Goal: Check status: Check status

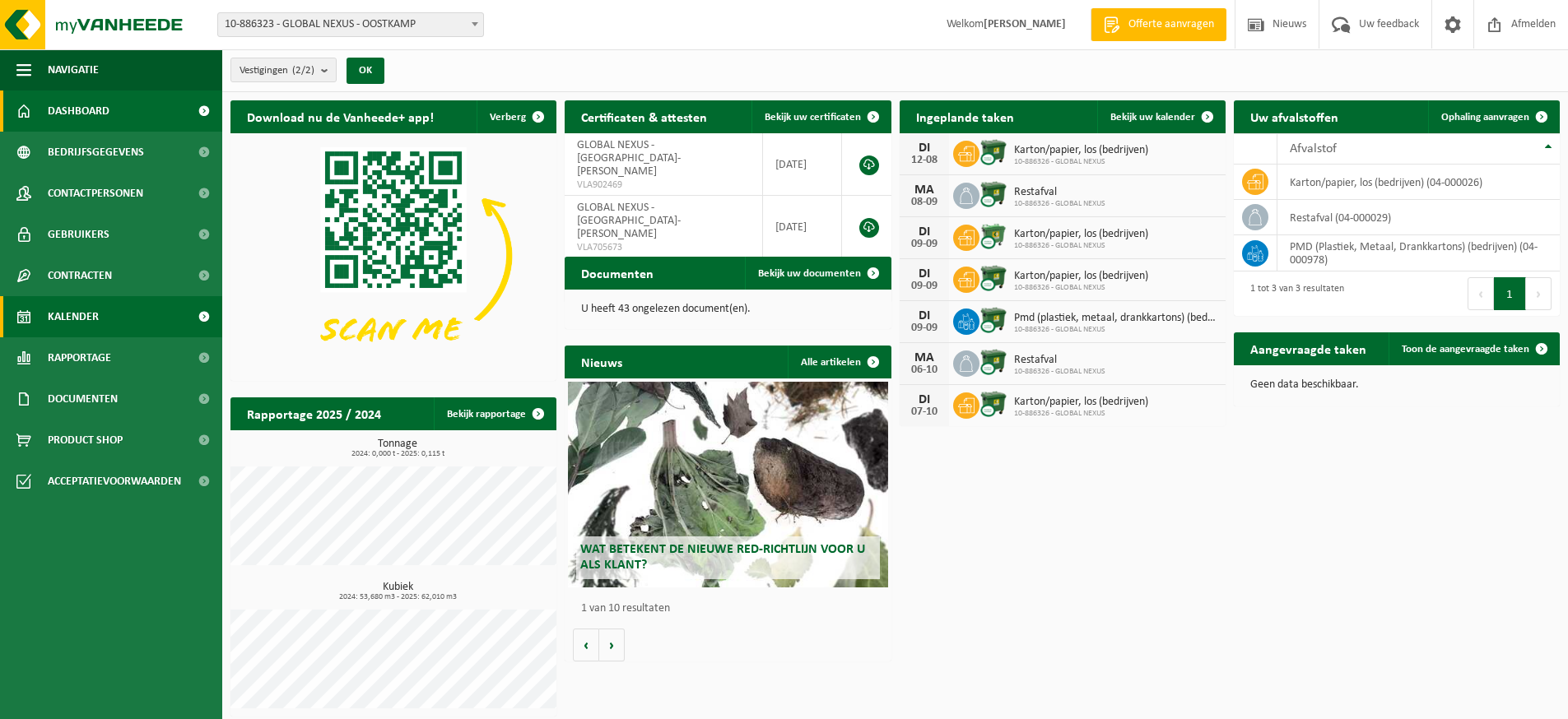
click at [88, 318] on span "Kalender" at bounding box center [73, 316] width 51 height 41
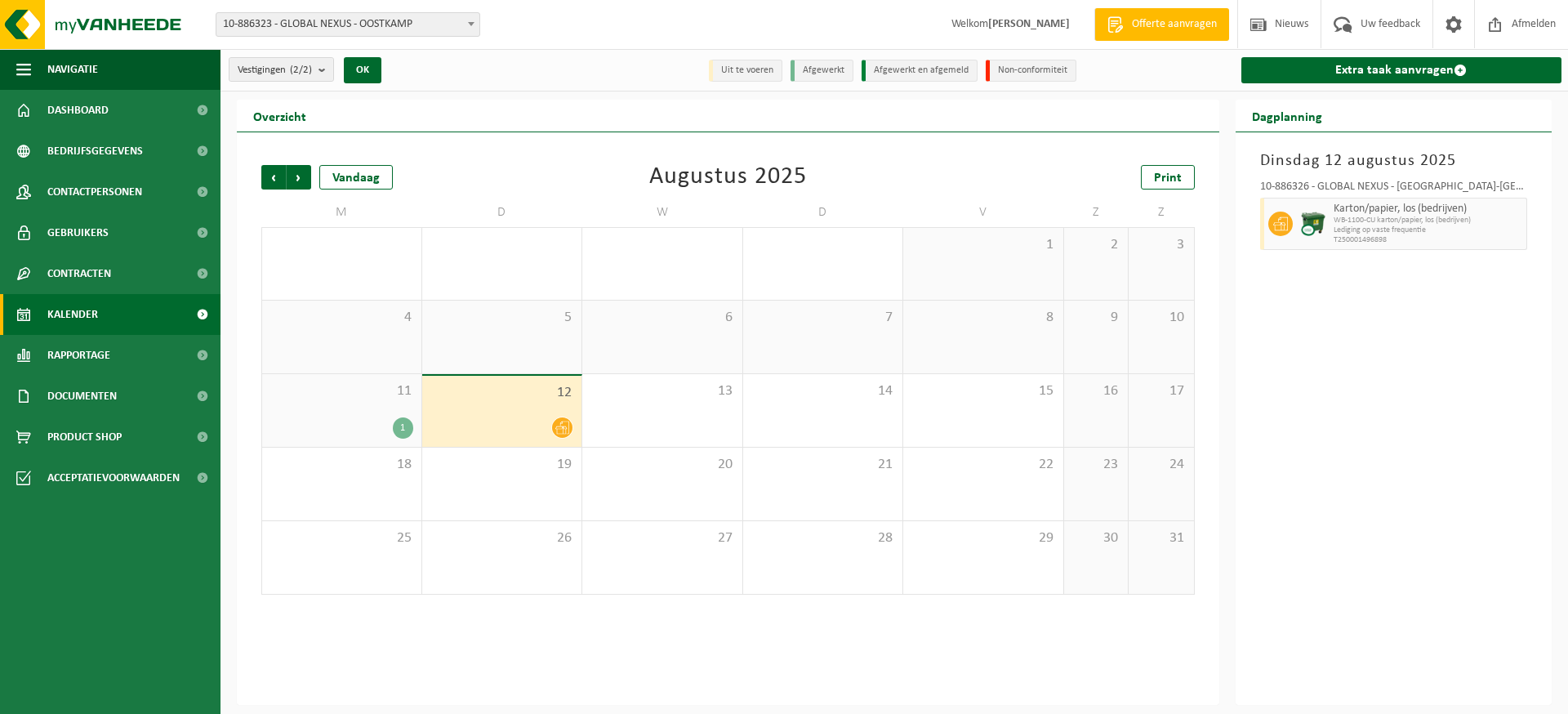
click at [403, 412] on div "11 1" at bounding box center [341, 410] width 159 height 72
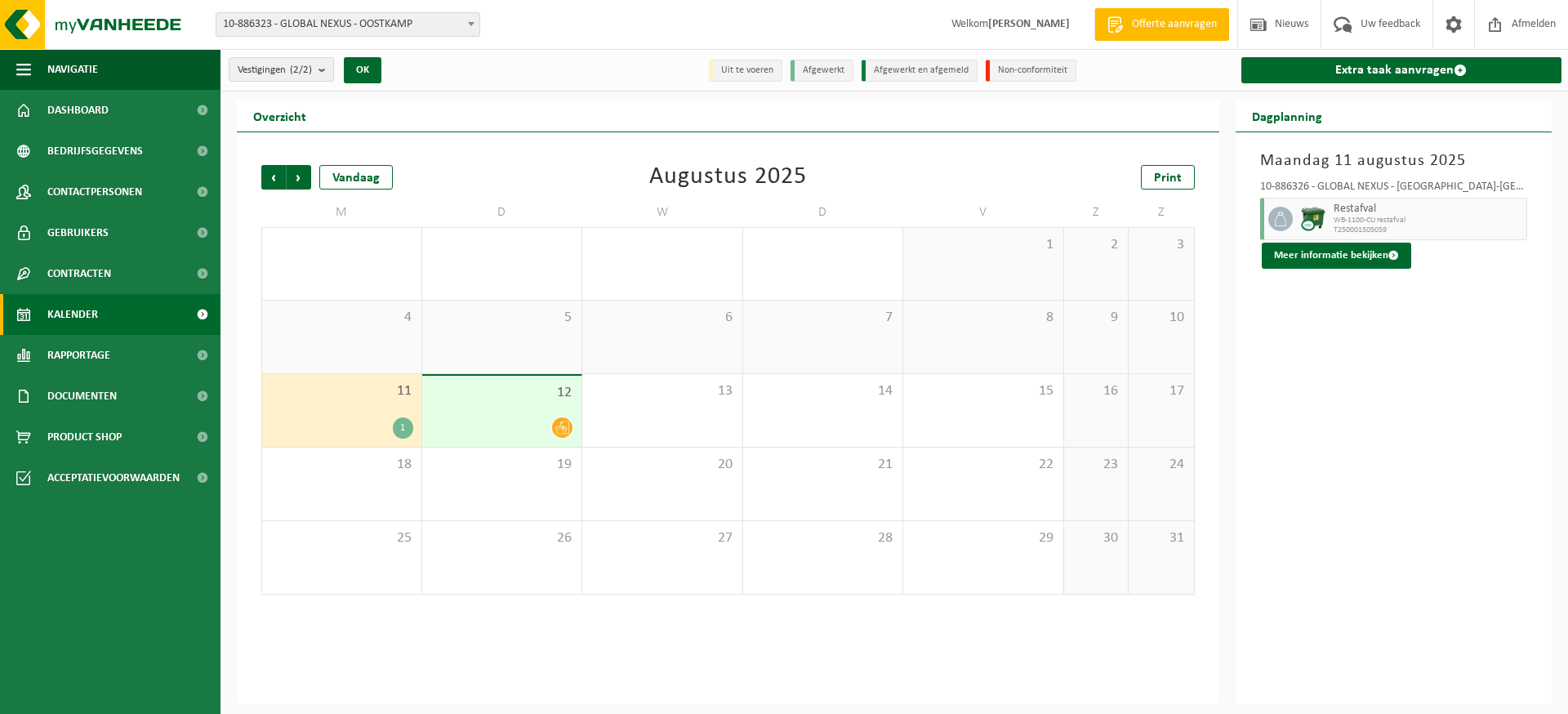
click at [466, 413] on div "12" at bounding box center [502, 411] width 160 height 71
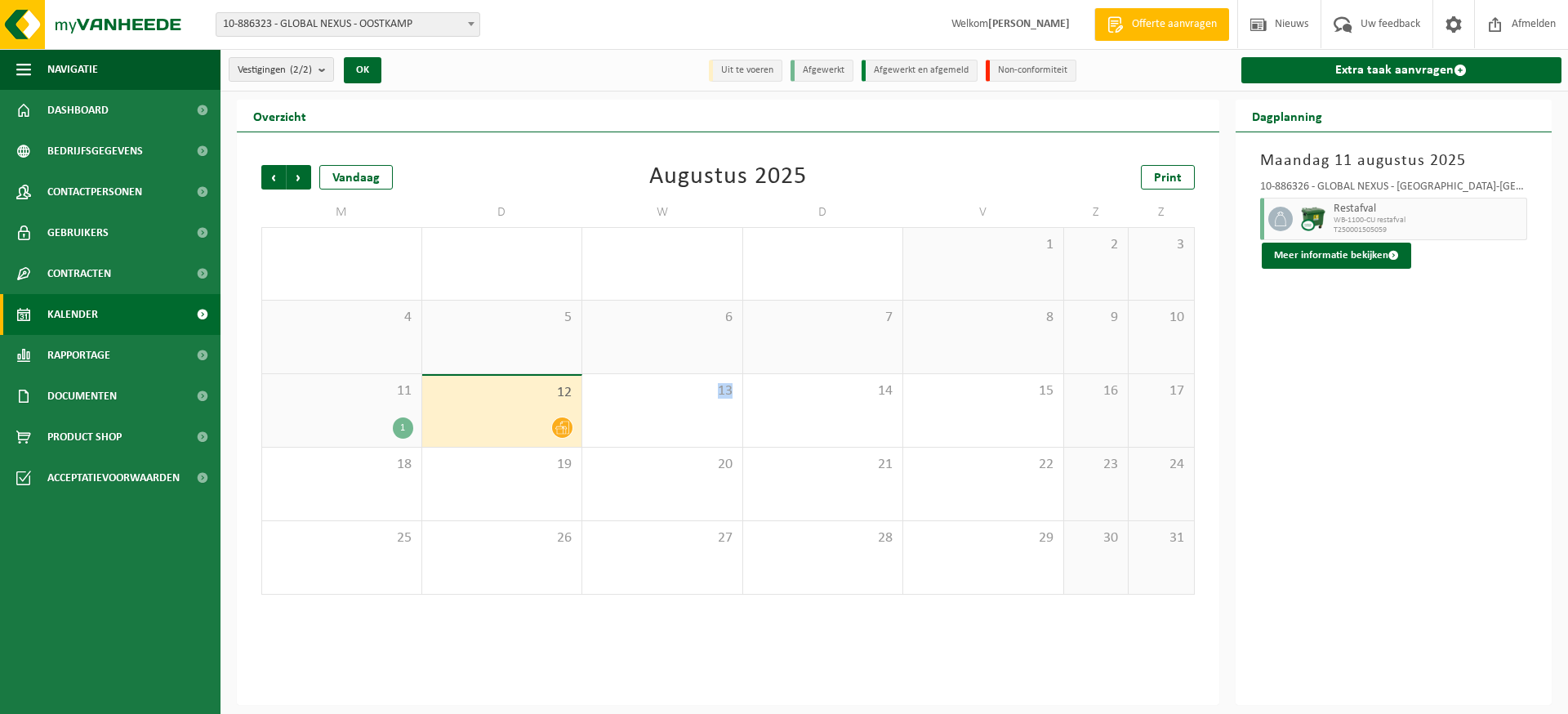
click at [466, 413] on div "12" at bounding box center [502, 411] width 160 height 71
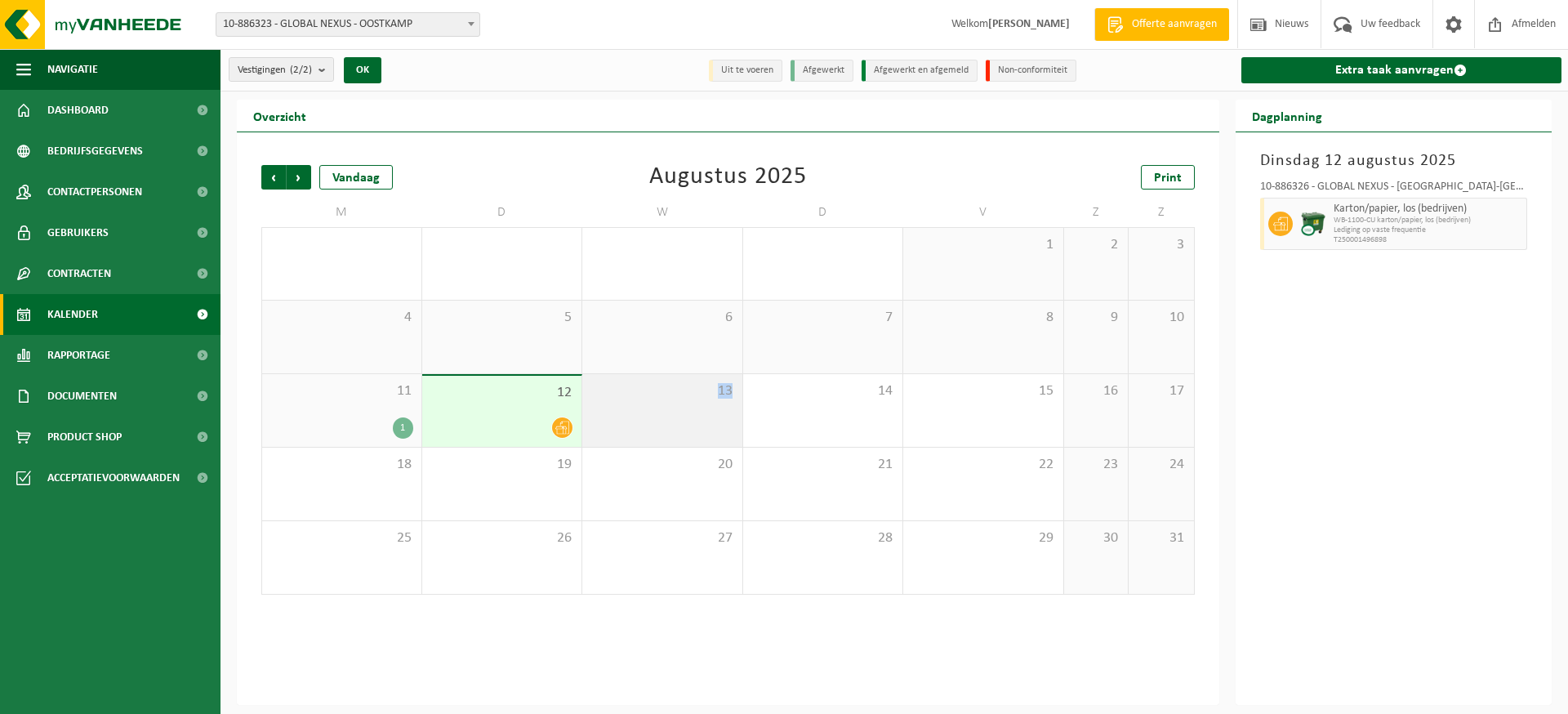
click at [667, 399] on span "13" at bounding box center [662, 391] width 144 height 18
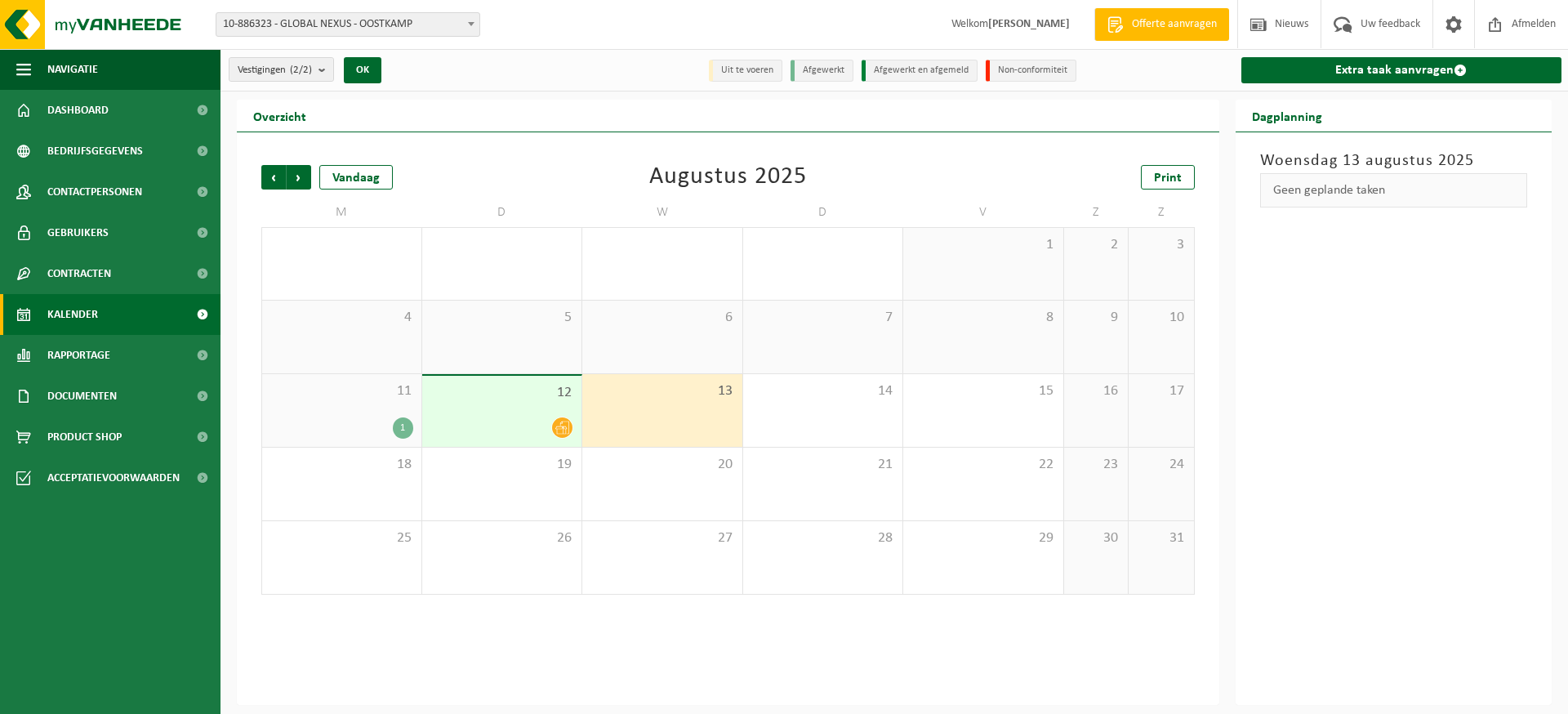
click at [501, 408] on div "12" at bounding box center [502, 411] width 160 height 71
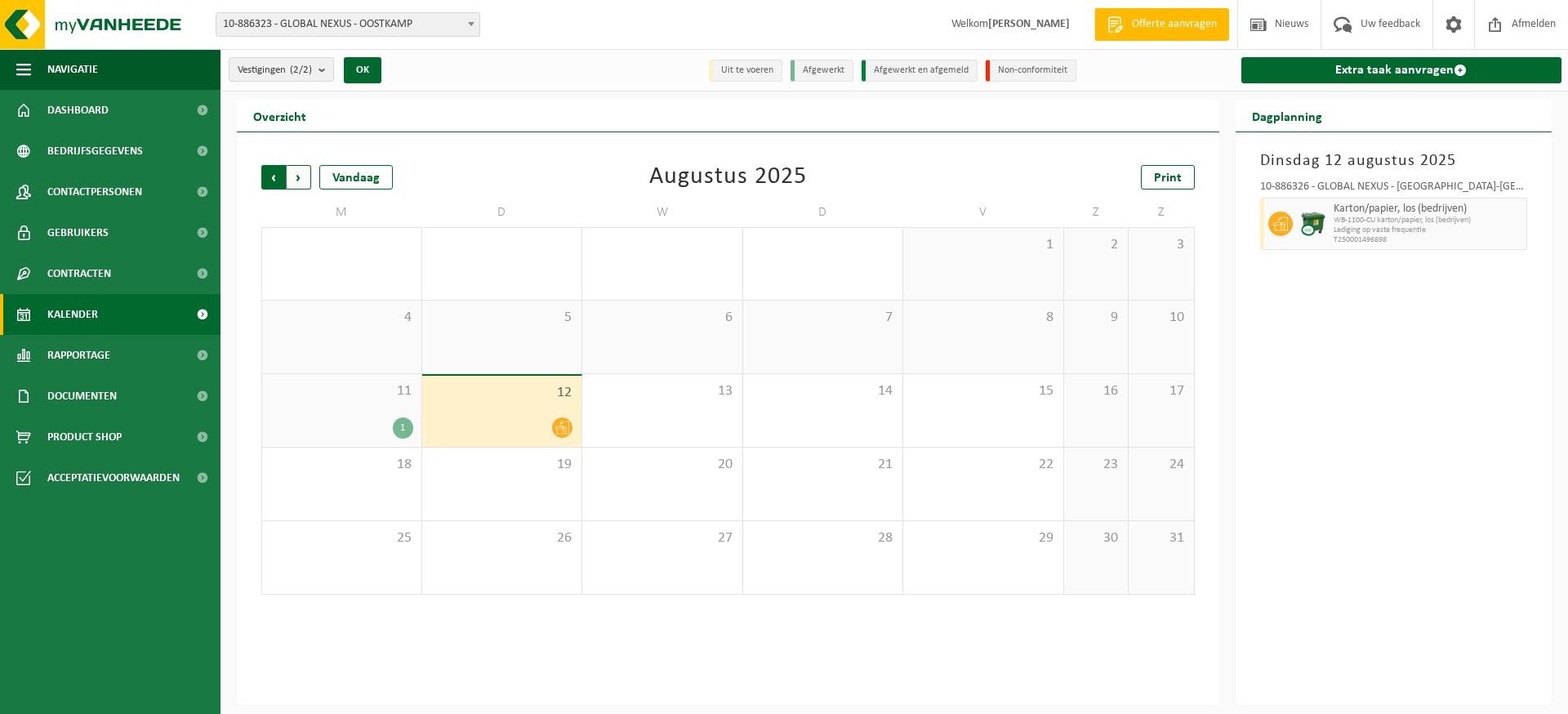
click at [297, 178] on span "Volgende" at bounding box center [298, 176] width 24 height 24
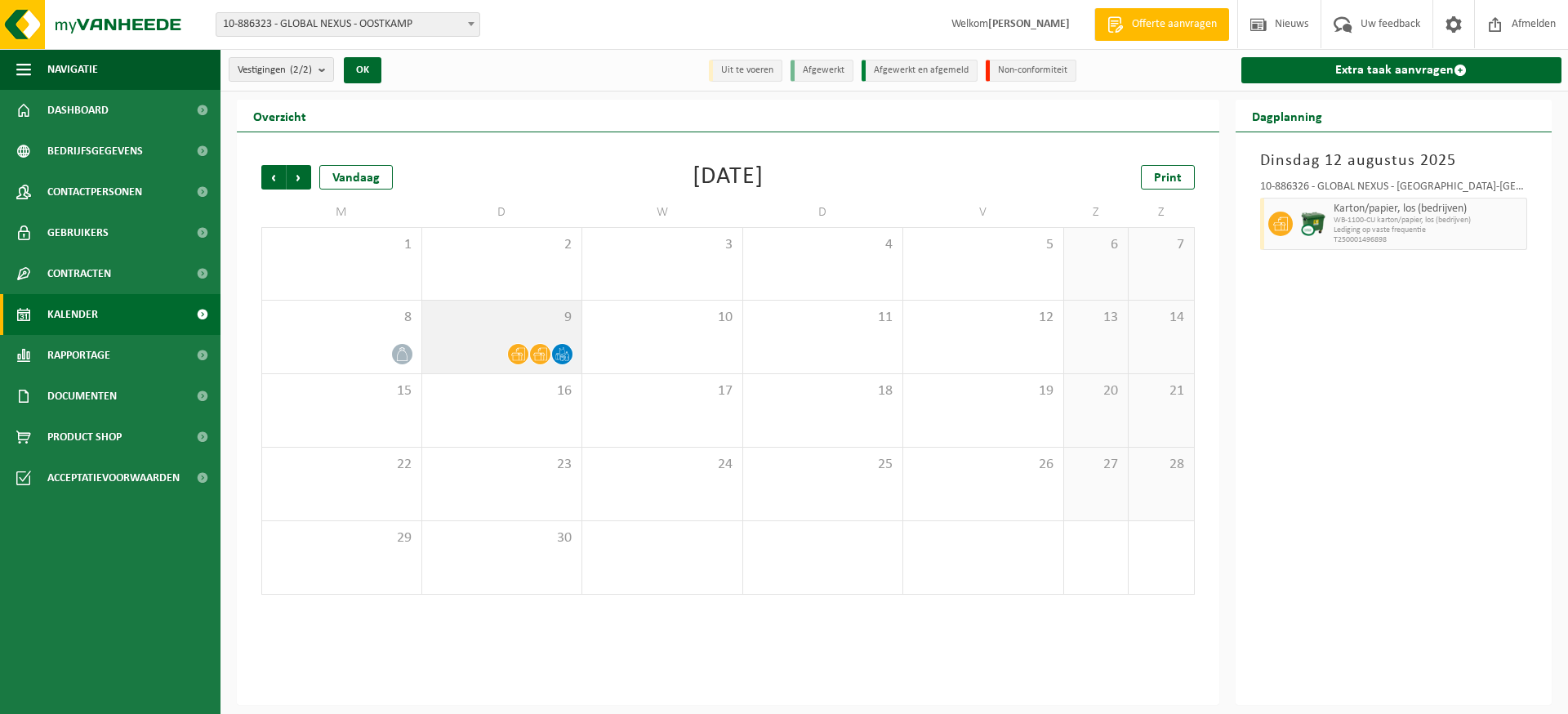
click at [464, 343] on div at bounding box center [502, 354] width 144 height 22
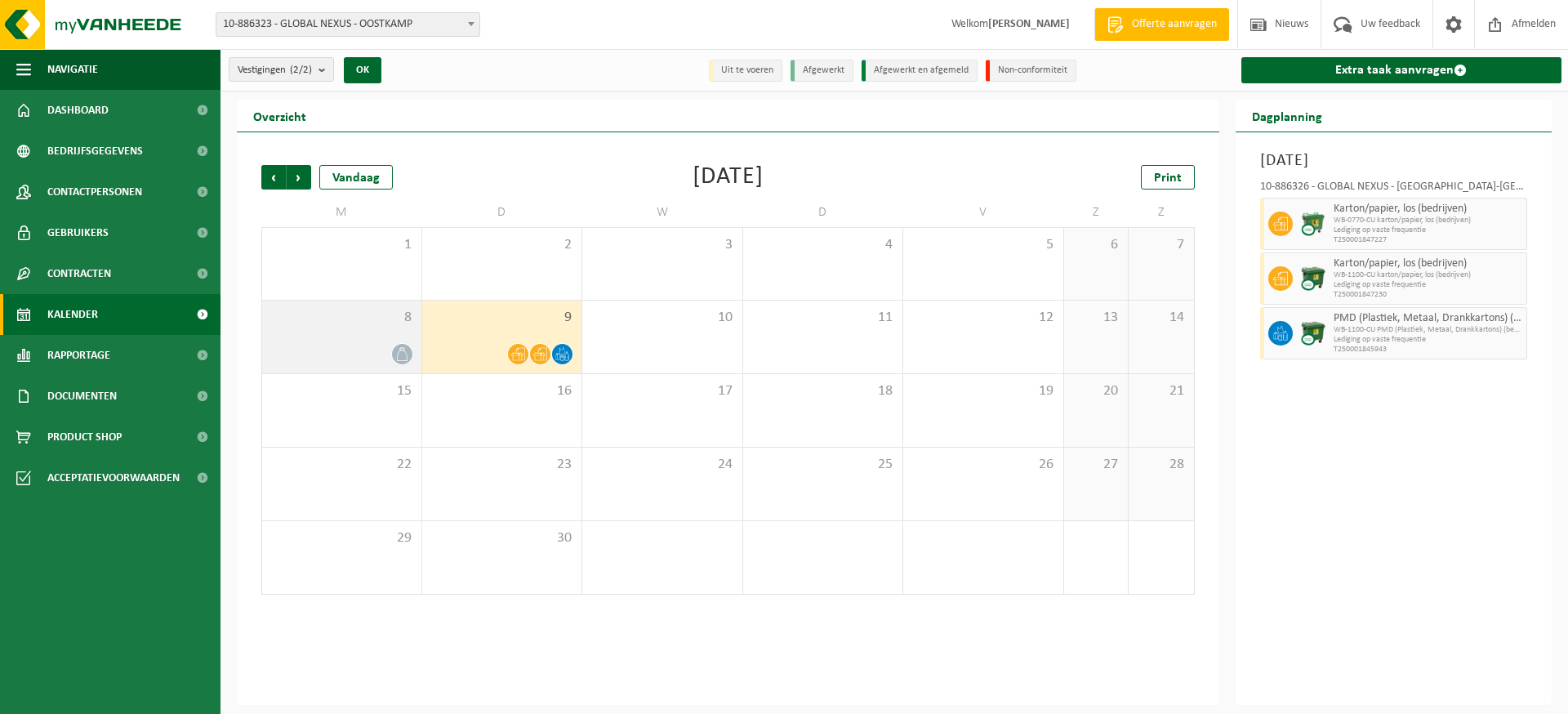
click at [372, 331] on div "8" at bounding box center [341, 336] width 159 height 72
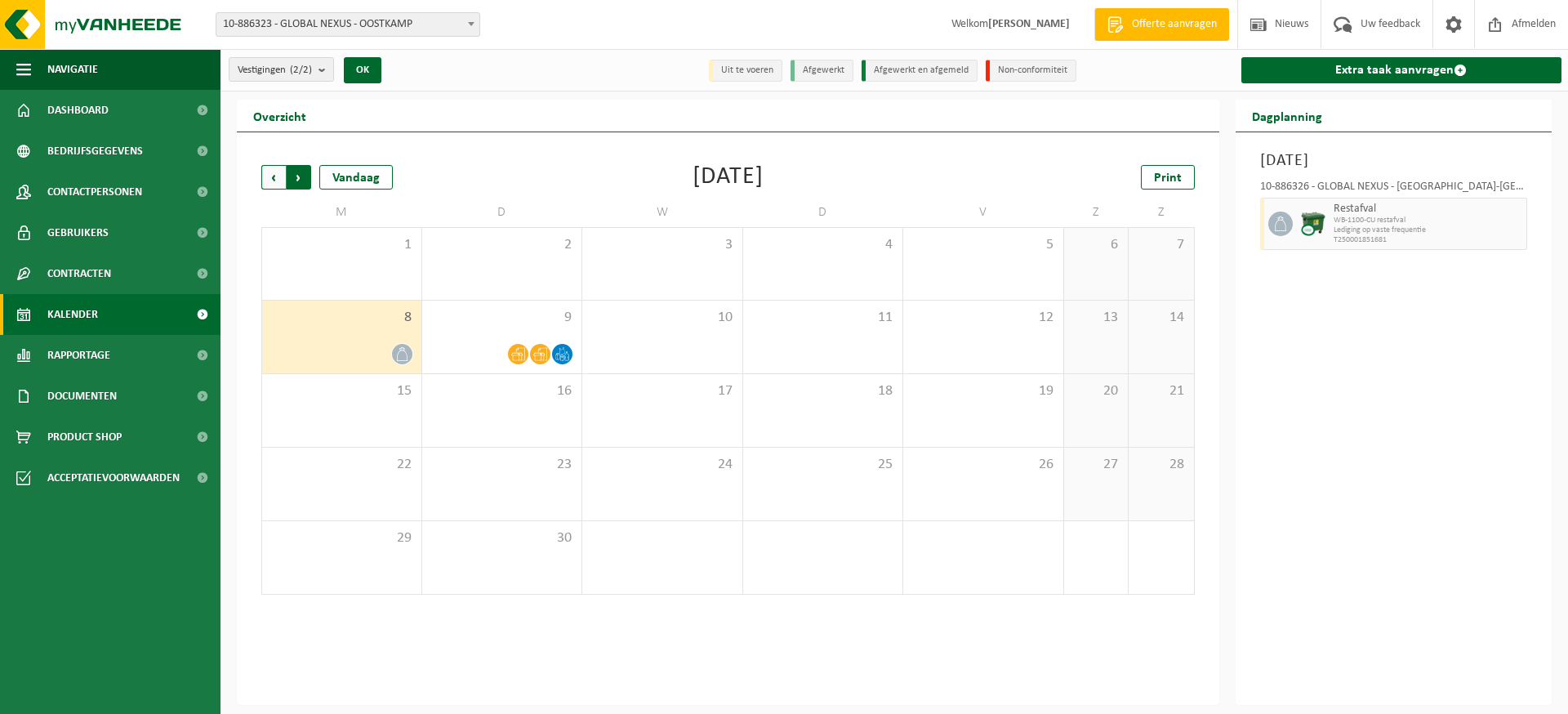
click at [277, 176] on span "Vorige" at bounding box center [273, 176] width 24 height 24
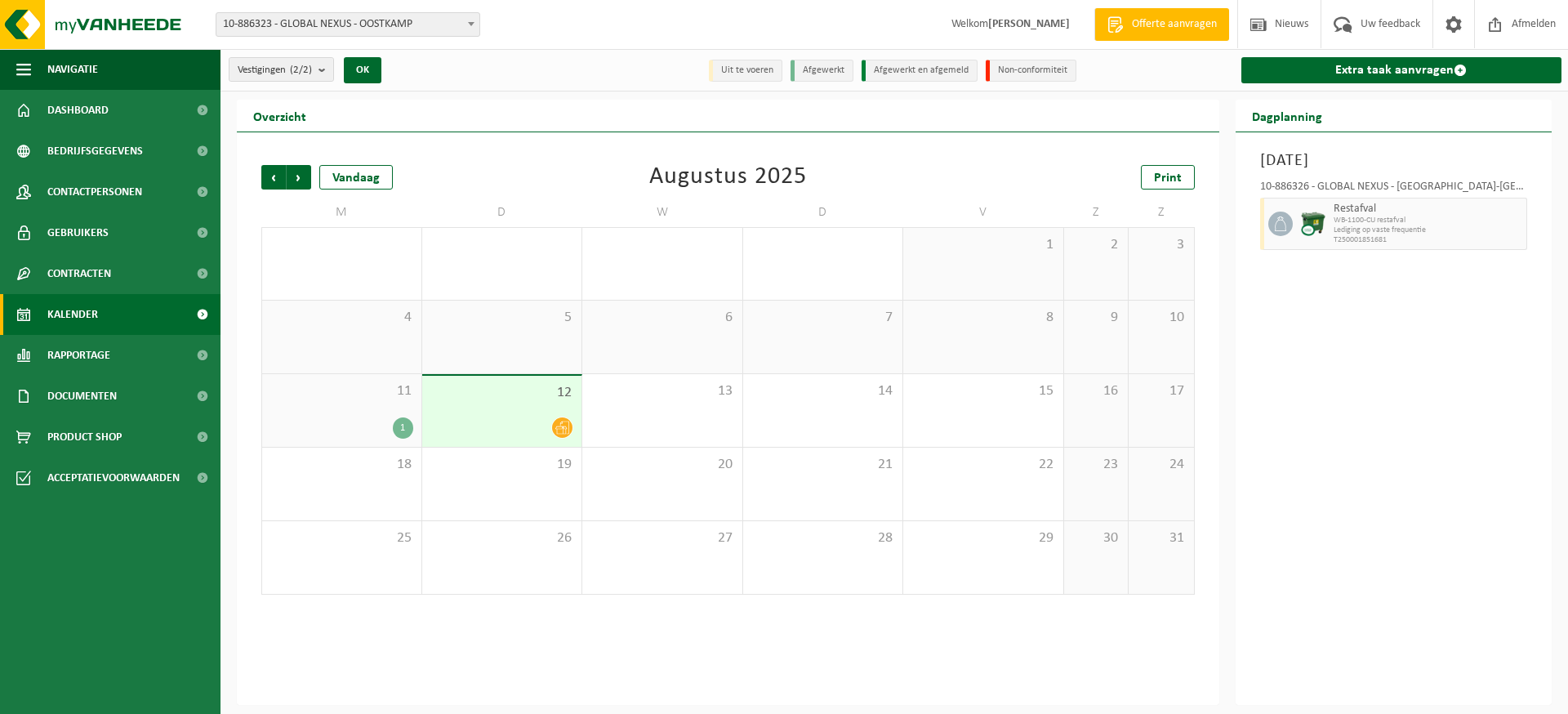
click at [539, 172] on div "Vorige Volgende Vandaag [DATE] Print" at bounding box center [728, 176] width 934 height 24
click at [300, 181] on span "Volgende" at bounding box center [298, 176] width 24 height 24
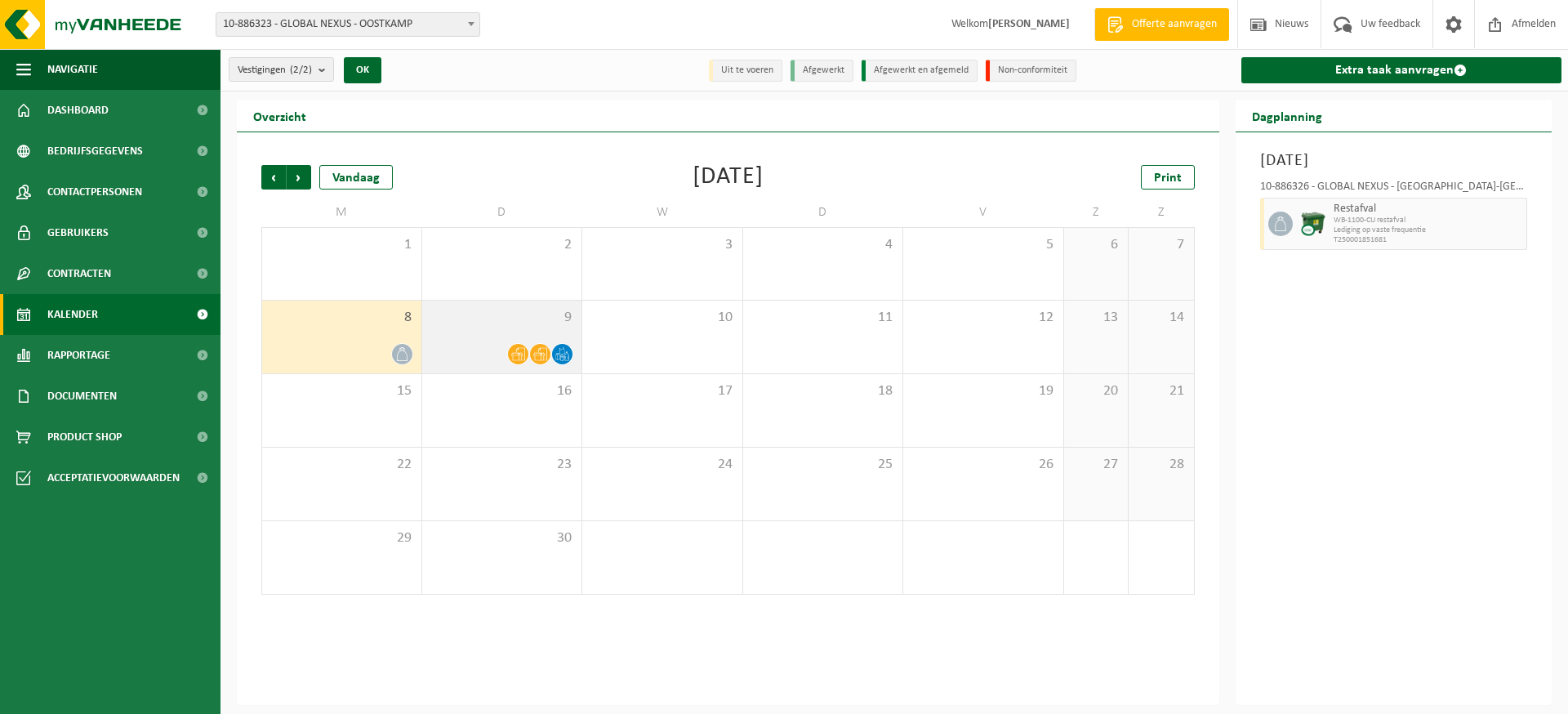
click at [516, 347] on icon at bounding box center [518, 354] width 13 height 13
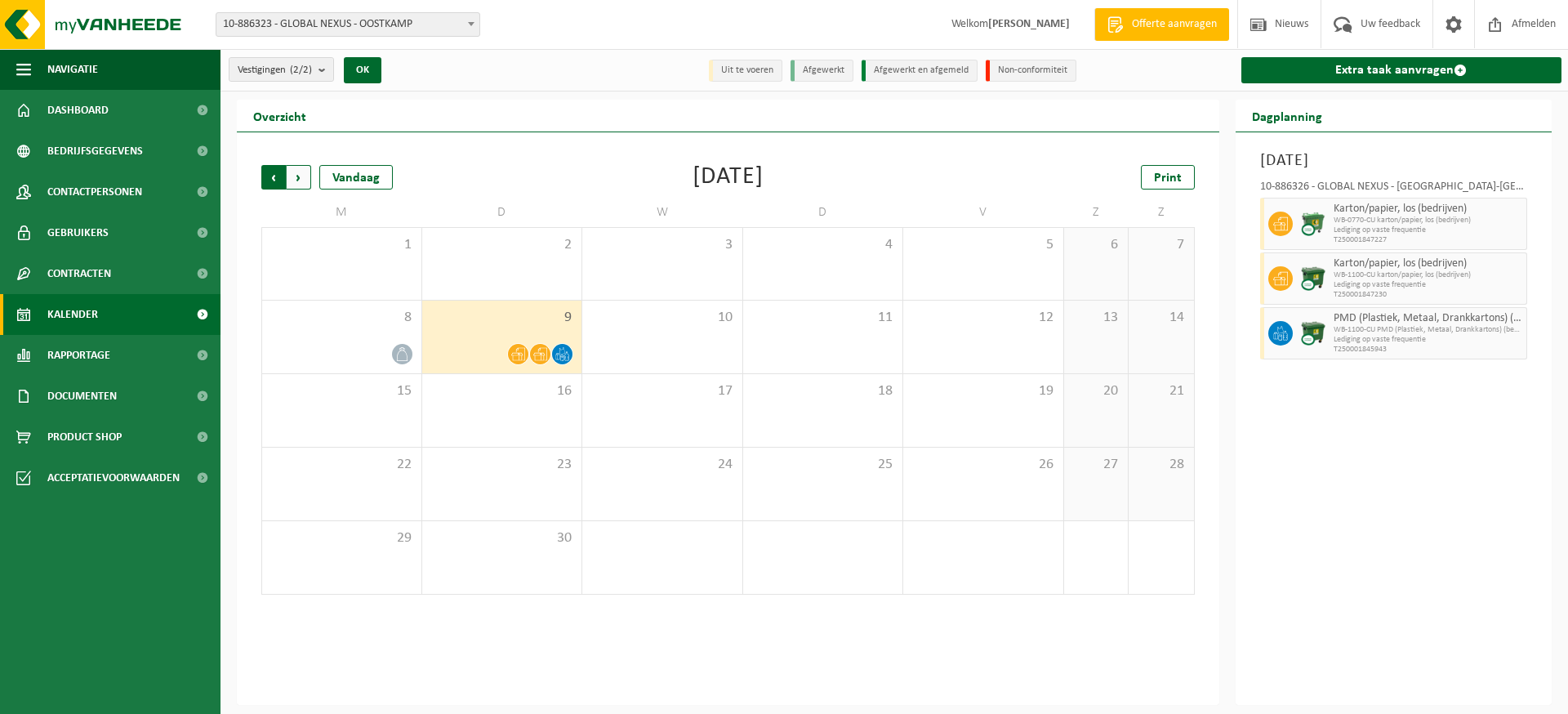
click at [306, 175] on span "Volgende" at bounding box center [298, 176] width 24 height 24
